Goal: Task Accomplishment & Management: Manage account settings

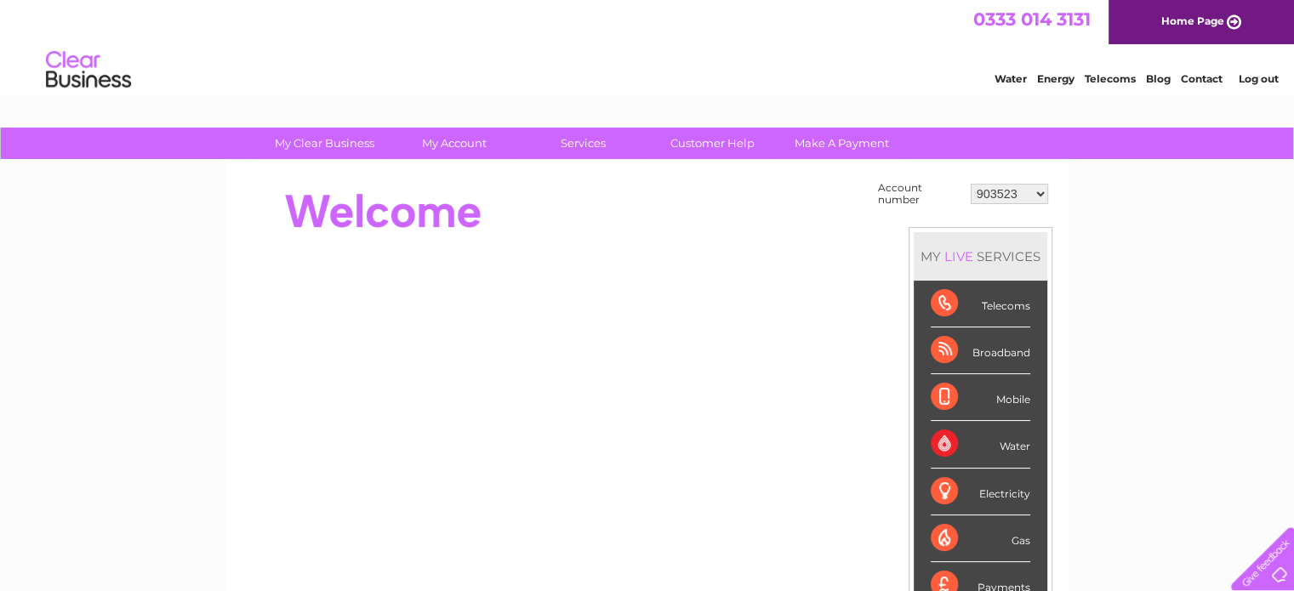
click at [1013, 192] on select "903523 916358 934108 934109 984838 k1044845 30322633" at bounding box center [1009, 194] width 77 height 20
select select "916358"
click at [971, 184] on select "903523 916358 934108 934109 984838 k1044845 30322633" at bounding box center [1009, 194] width 77 height 20
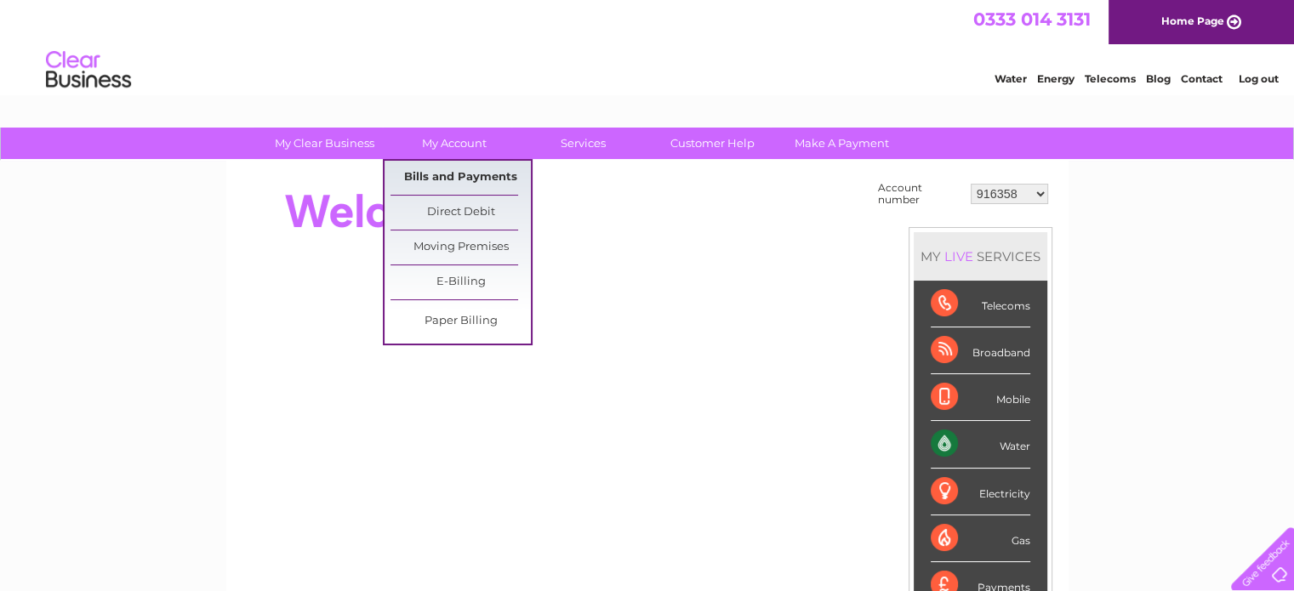
click at [466, 176] on link "Bills and Payments" at bounding box center [461, 178] width 140 height 34
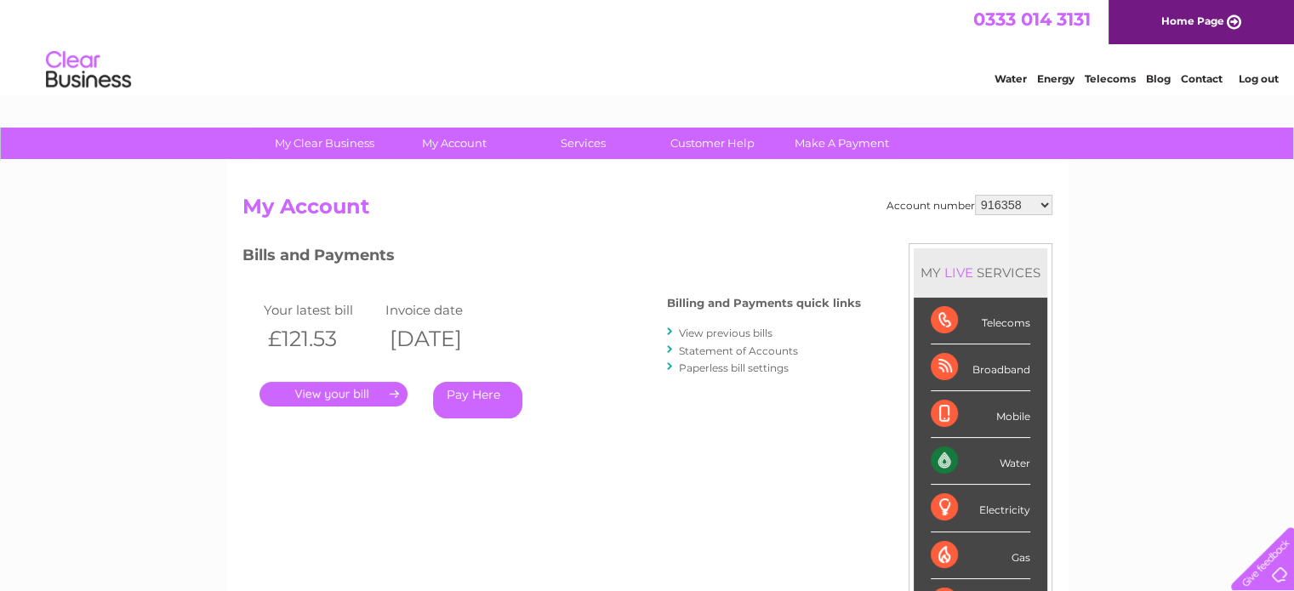
click at [711, 350] on link "Statement of Accounts" at bounding box center [738, 351] width 119 height 13
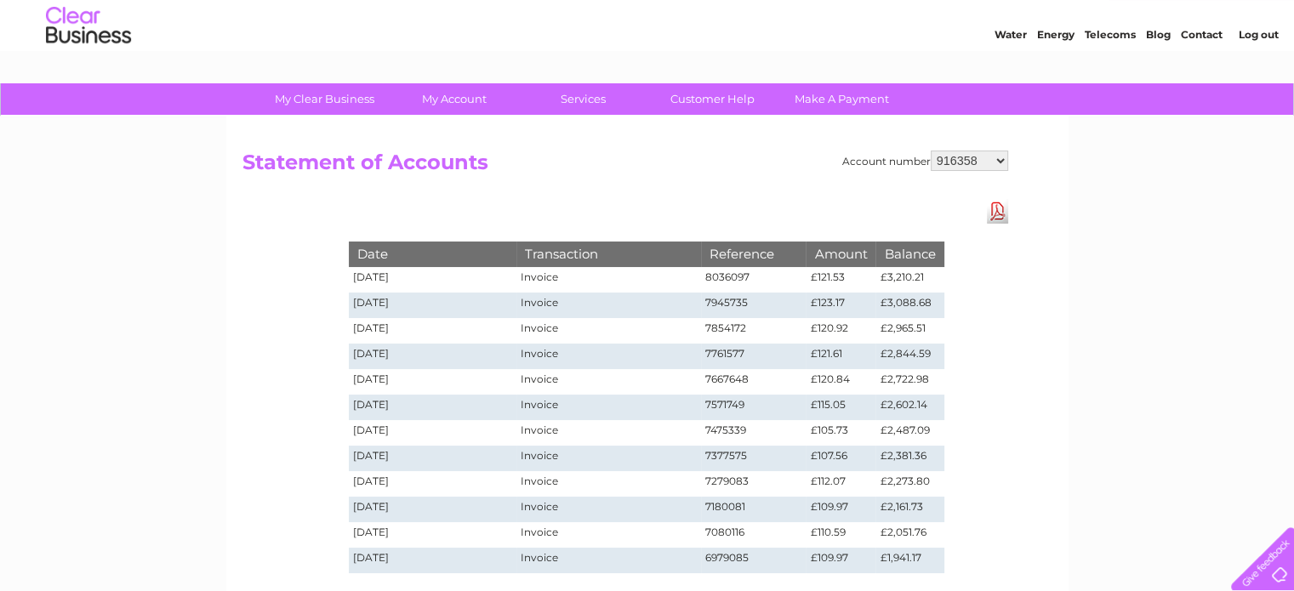
scroll to position [85, 0]
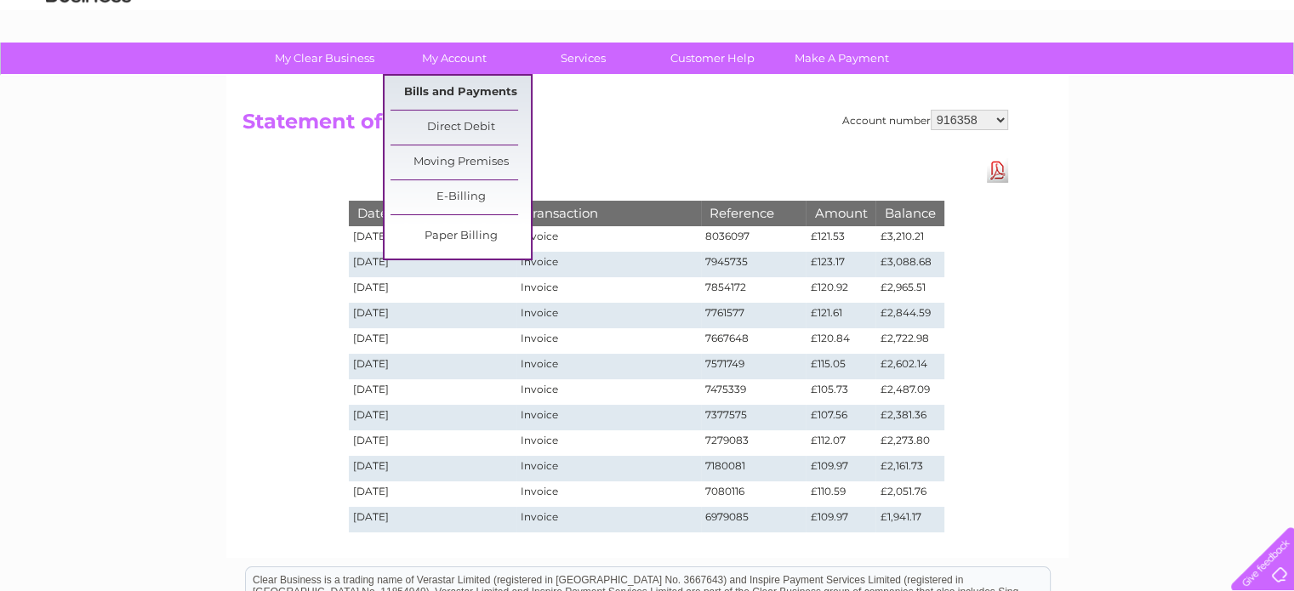
click at [471, 102] on link "Bills and Payments" at bounding box center [461, 93] width 140 height 34
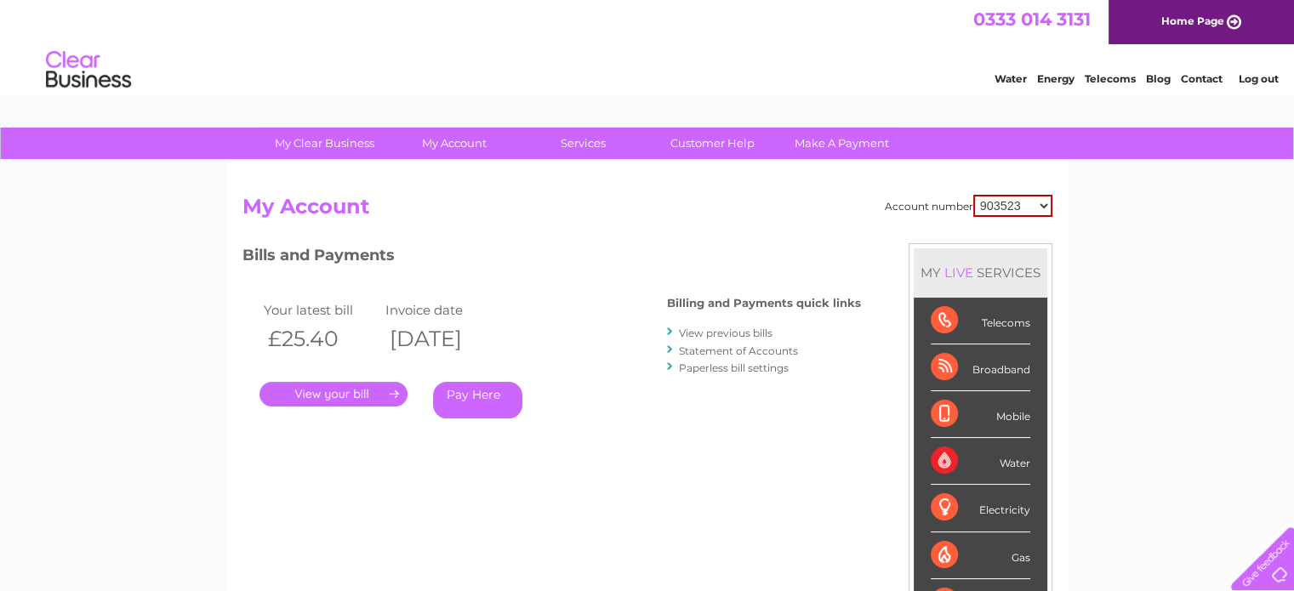
click at [1031, 205] on select "903523 916358 934108 934109 984838 k1044845 30322633" at bounding box center [1013, 206] width 79 height 22
select select "916358"
click at [974, 195] on select "903523 916358 934108 934109 984838 k1044845 30322633" at bounding box center [1013, 206] width 79 height 22
click at [362, 398] on link "." at bounding box center [334, 394] width 148 height 25
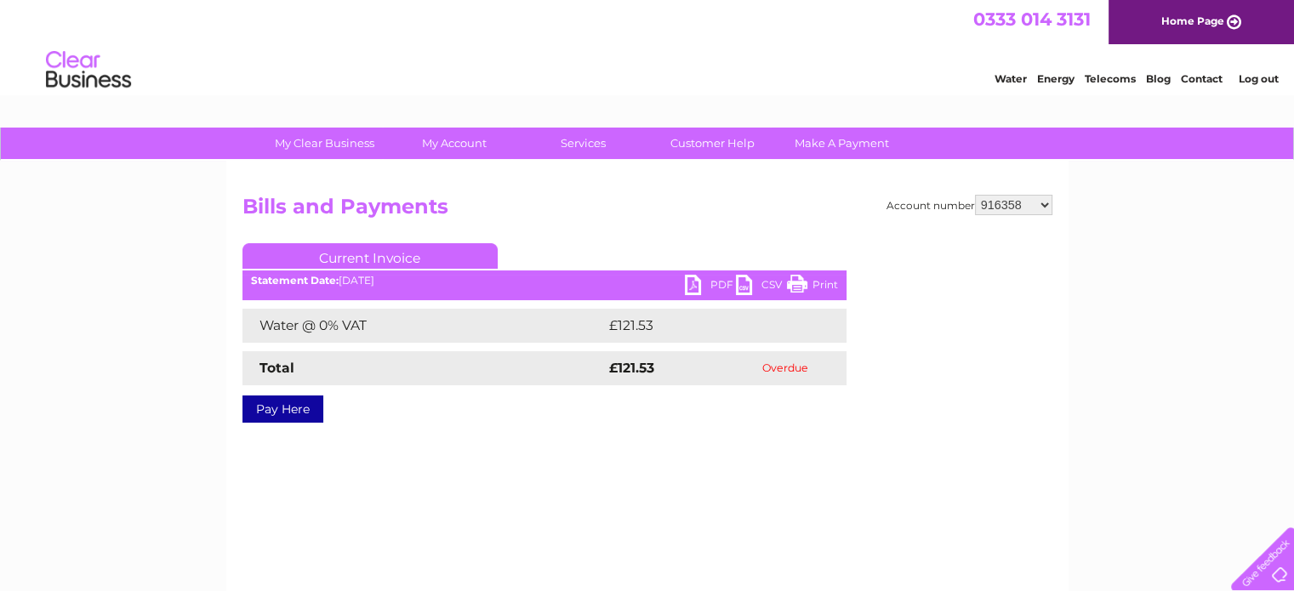
click at [722, 283] on link "PDF" at bounding box center [710, 287] width 51 height 25
